Goal: Navigation & Orientation: Find specific page/section

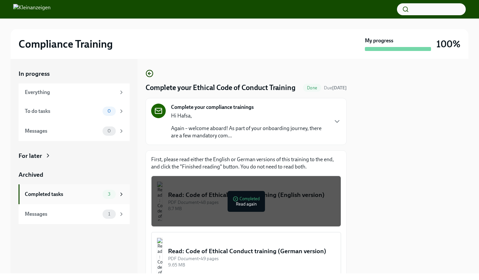
click at [46, 198] on div "Completed tasks" at bounding box center [62, 193] width 75 height 7
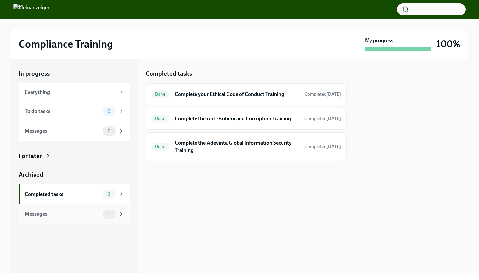
click at [42, 218] on div "Messages" at bounding box center [62, 213] width 75 height 7
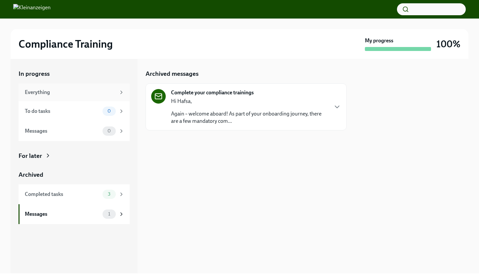
click at [49, 95] on div "Everything" at bounding box center [70, 92] width 91 height 7
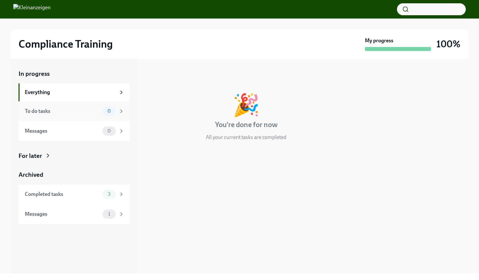
click at [61, 115] on div "To do tasks" at bounding box center [62, 110] width 75 height 7
click at [72, 96] on div "Everything" at bounding box center [70, 92] width 91 height 7
click at [19, 8] on img at bounding box center [31, 9] width 37 height 11
click at [24, 78] on div "In progress" at bounding box center [74, 73] width 111 height 9
